Goal: Task Accomplishment & Management: Manage account settings

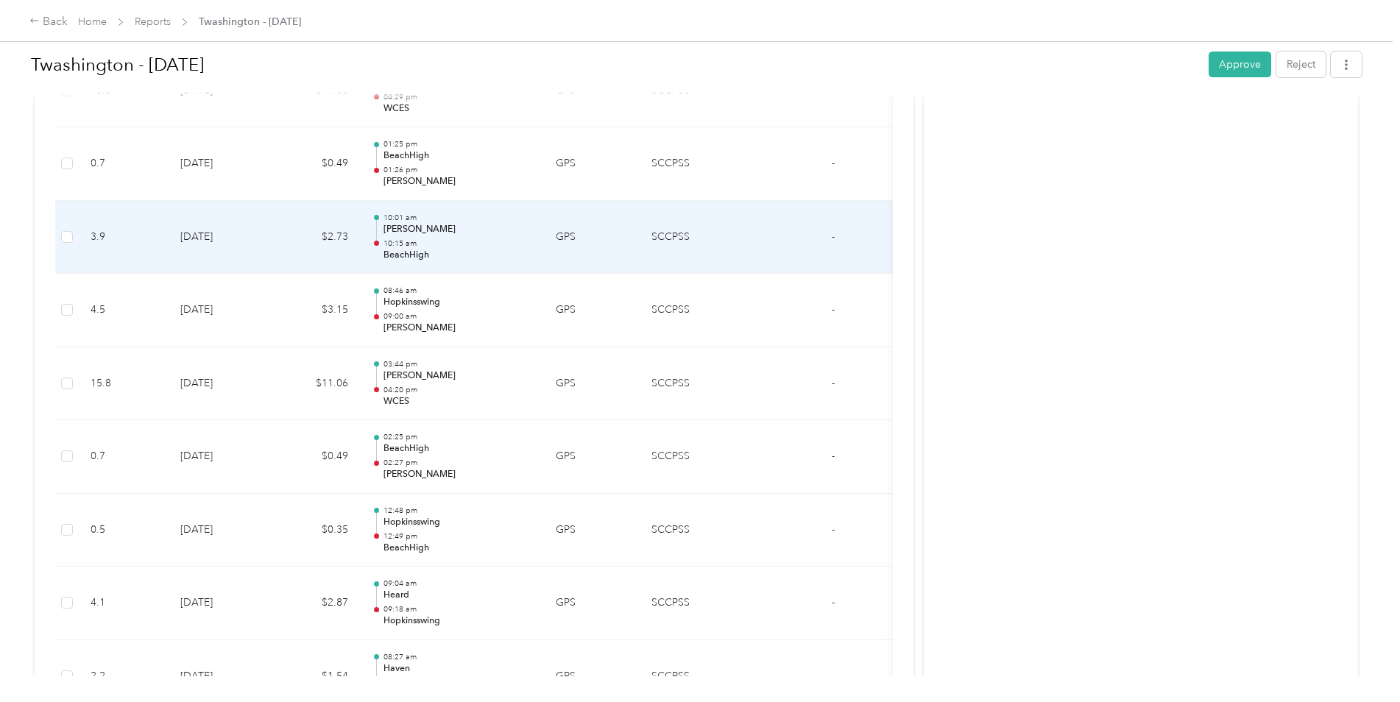
scroll to position [330, 0]
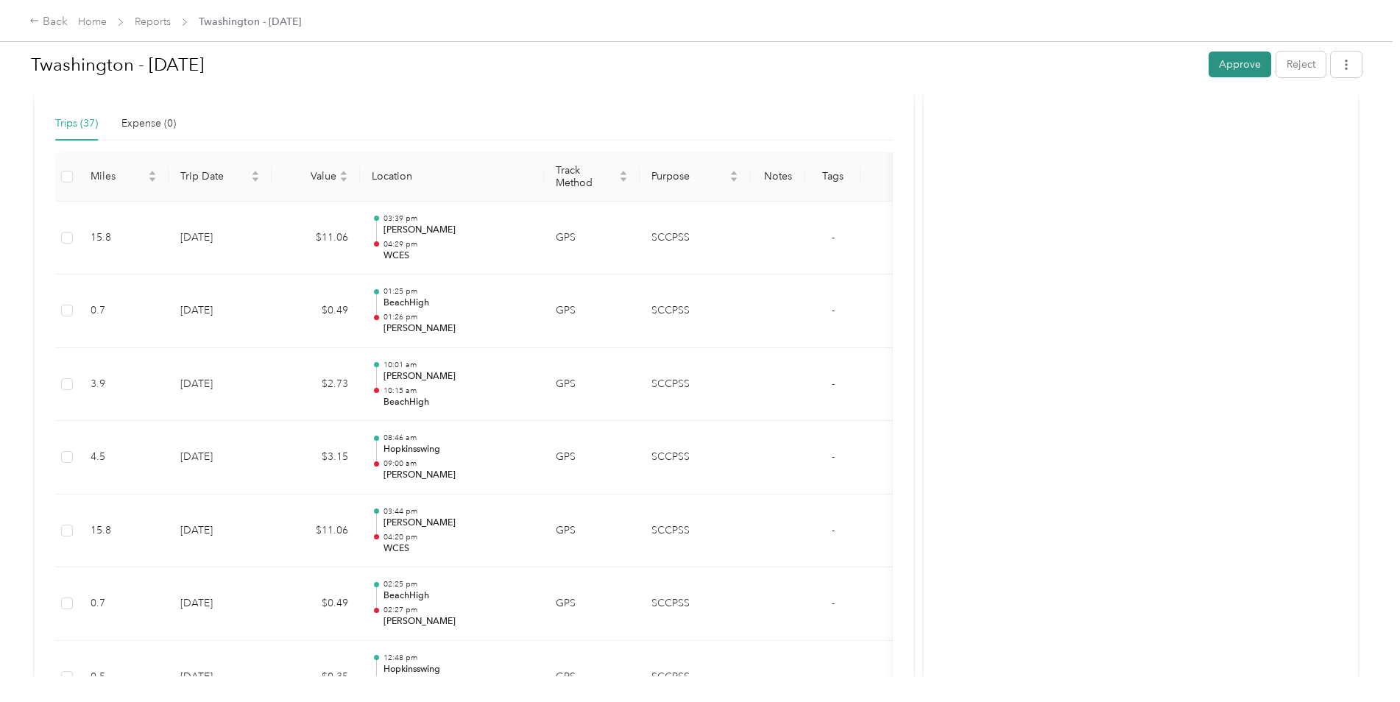
click at [1233, 67] on button "Approve" at bounding box center [1240, 65] width 63 height 26
click at [156, 23] on link "Reports" at bounding box center [153, 21] width 36 height 13
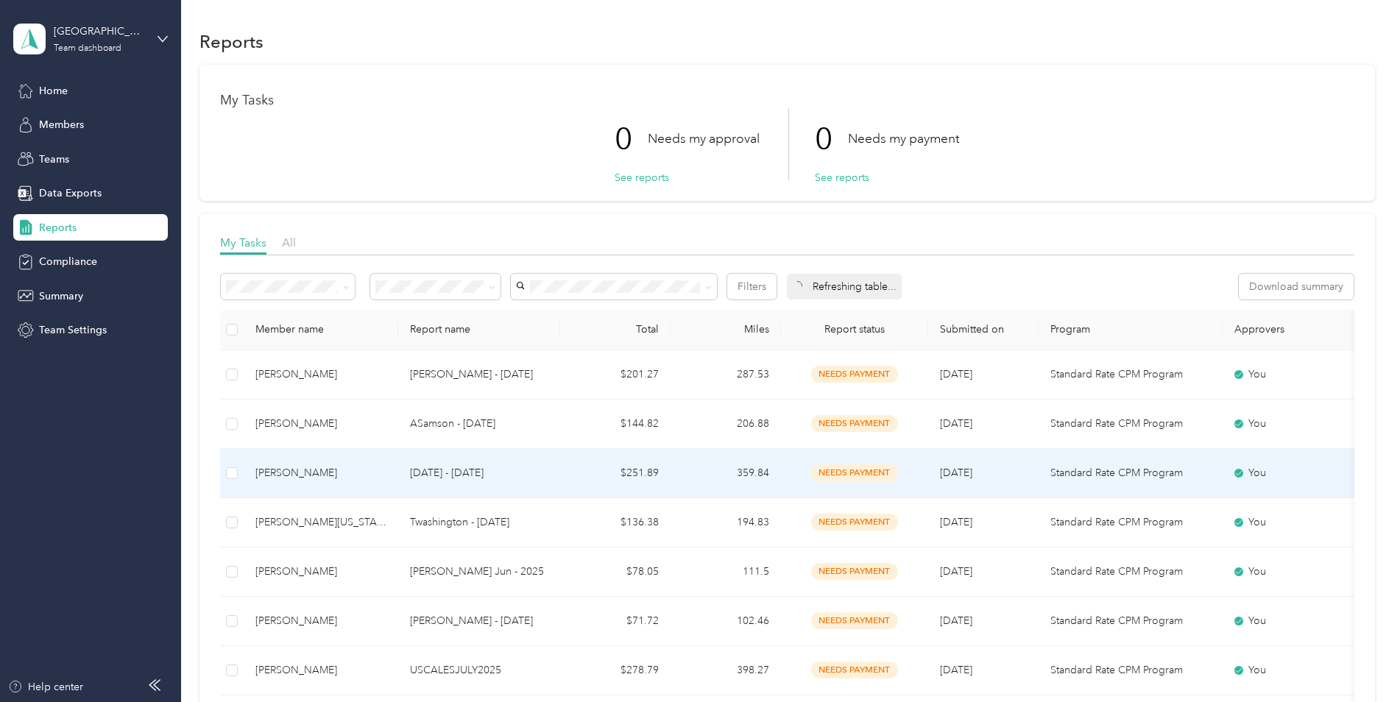
drag, startPoint x: 289, startPoint y: 478, endPoint x: 299, endPoint y: 445, distance: 34.7
click at [299, 445] on tr "[PERSON_NAME] ASamson - [DATE] $144.82 206.88 needs payment [DATE] Standard Rat…" at bounding box center [831, 424] width 1223 height 49
